Goal: Information Seeking & Learning: Find specific fact

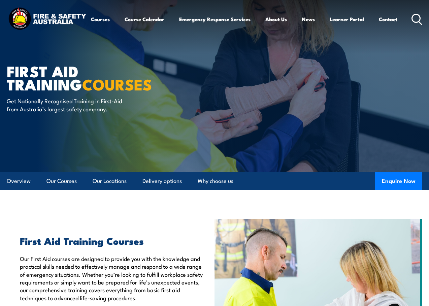
click at [415, 14] on circle at bounding box center [416, 18] width 8 height 8
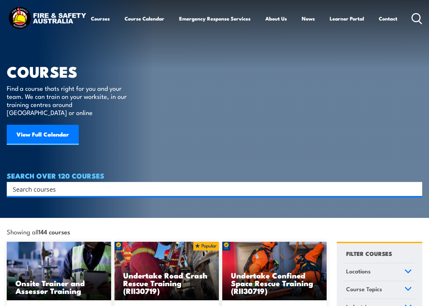
click at [73, 184] on input "Search input" at bounding box center [210, 189] width 394 height 10
paste input "UETDRMP018"
type input "UETDRMP018"
